Goal: Task Accomplishment & Management: Complete application form

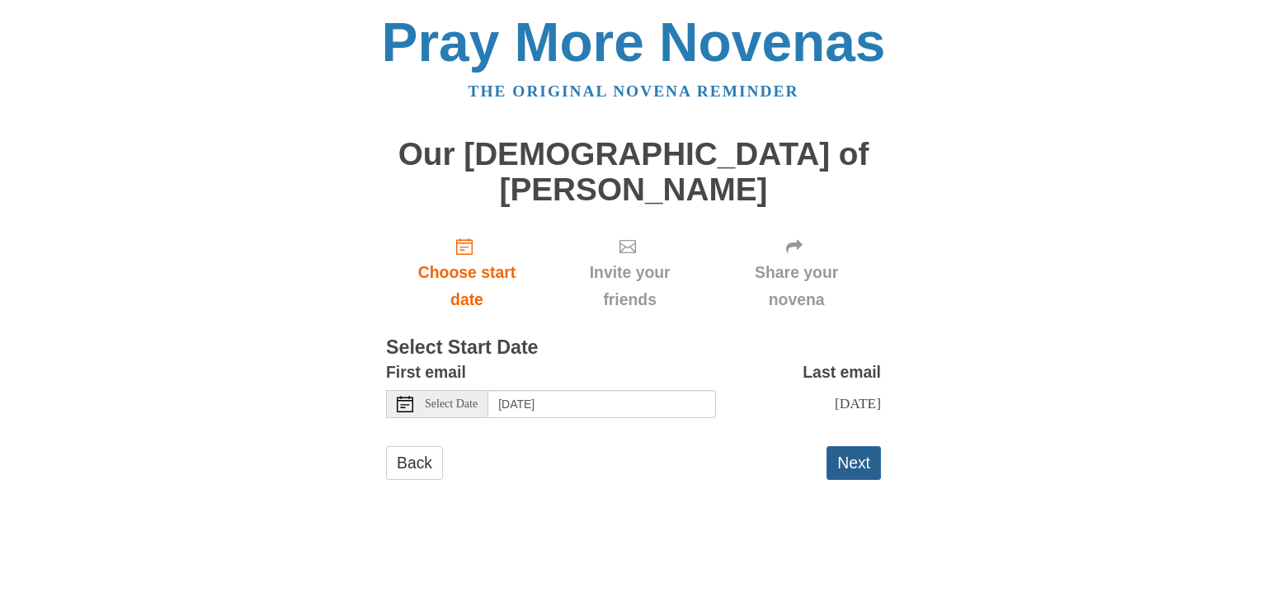
click at [854, 446] on button "Next" at bounding box center [853, 463] width 54 height 34
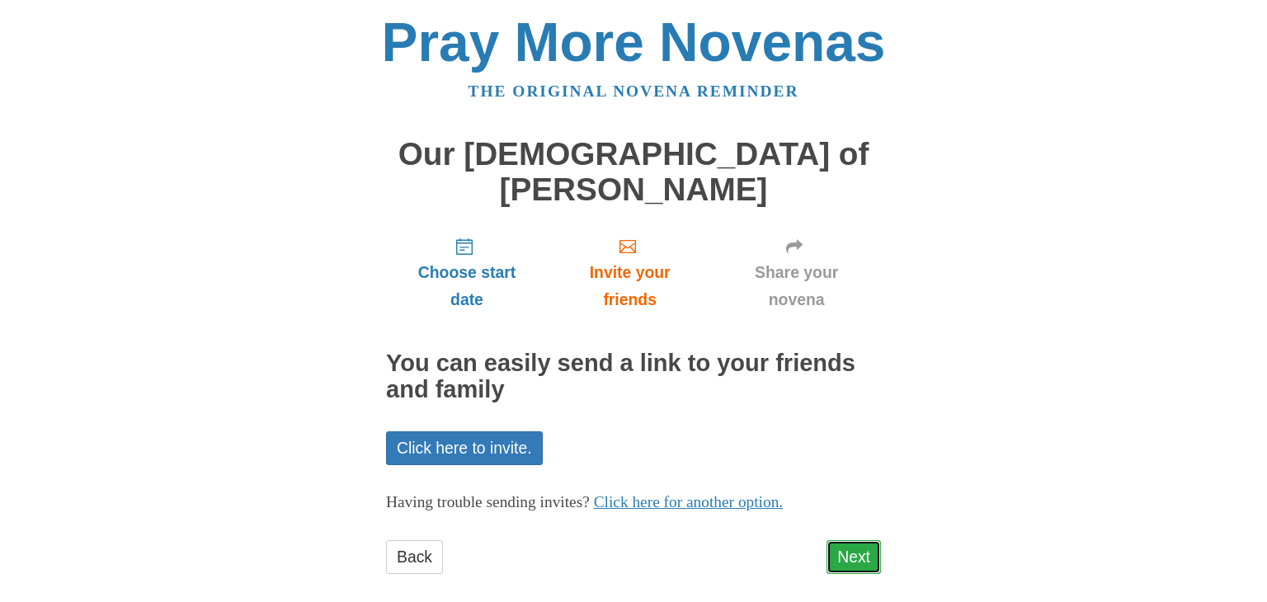
click at [848, 540] on link "Next" at bounding box center [853, 557] width 54 height 34
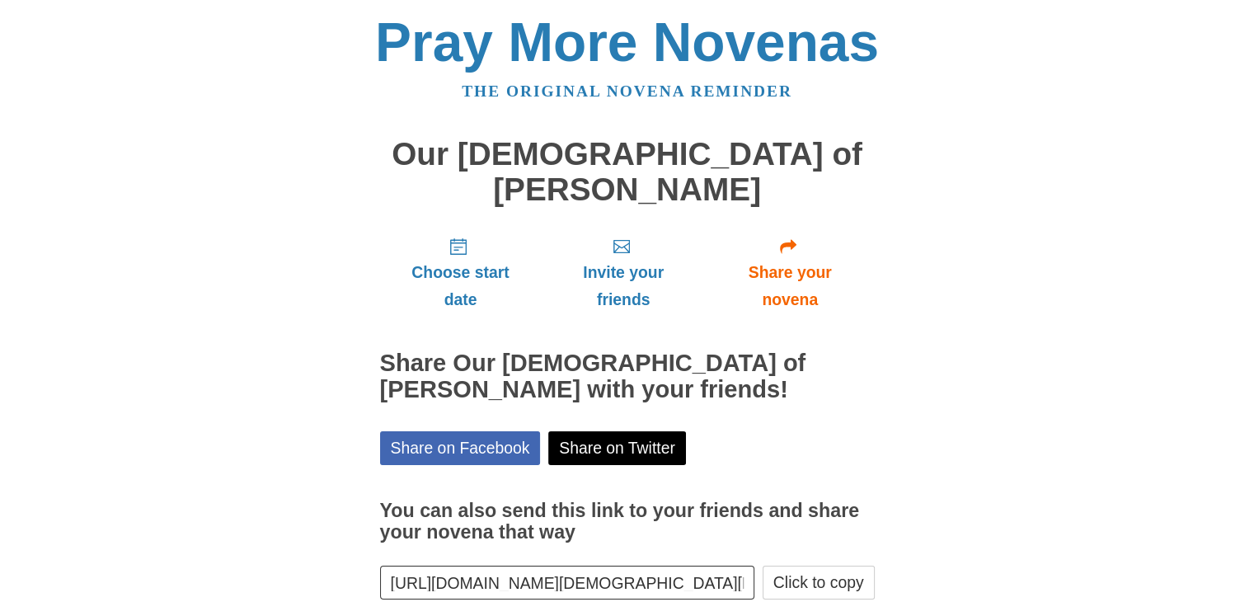
scroll to position [59, 0]
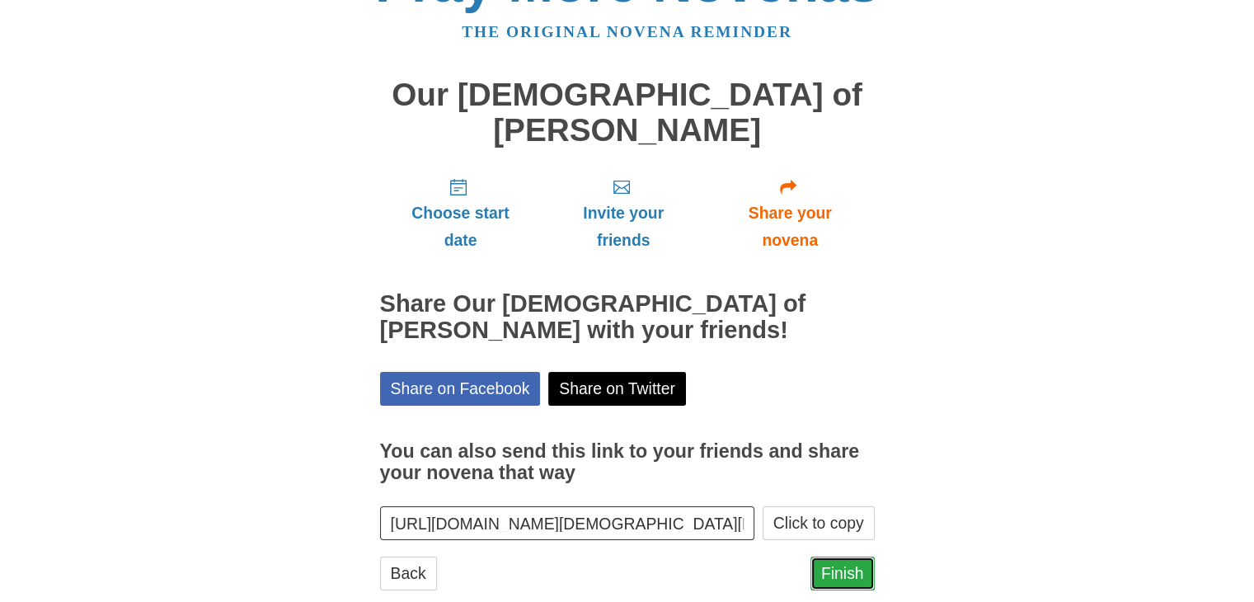
click at [847, 557] on link "Finish" at bounding box center [843, 574] width 64 height 34
